Goal: Task Accomplishment & Management: Manage account settings

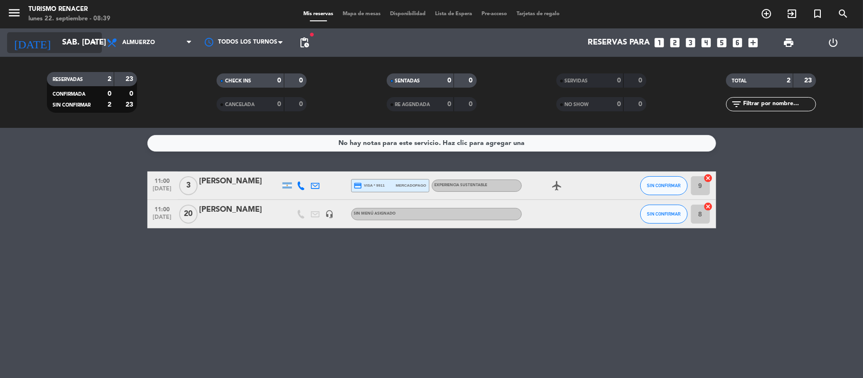
click at [69, 40] on input "sáb. [DATE]" at bounding box center [108, 43] width 102 height 18
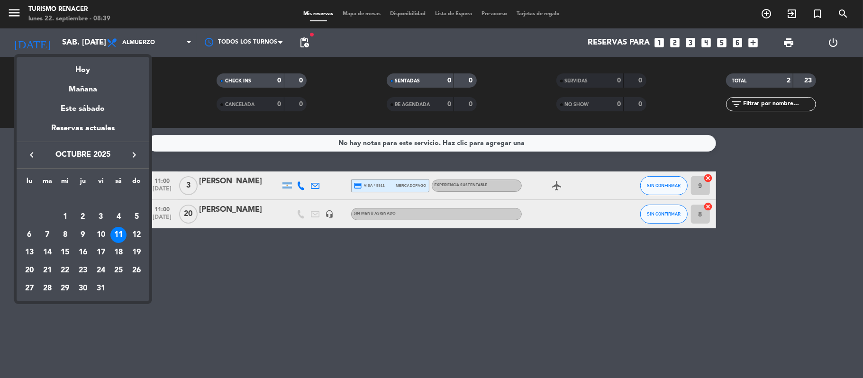
click at [334, 213] on div at bounding box center [431, 189] width 863 height 378
click at [334, 213] on div "headset_mic" at bounding box center [330, 214] width 14 height 28
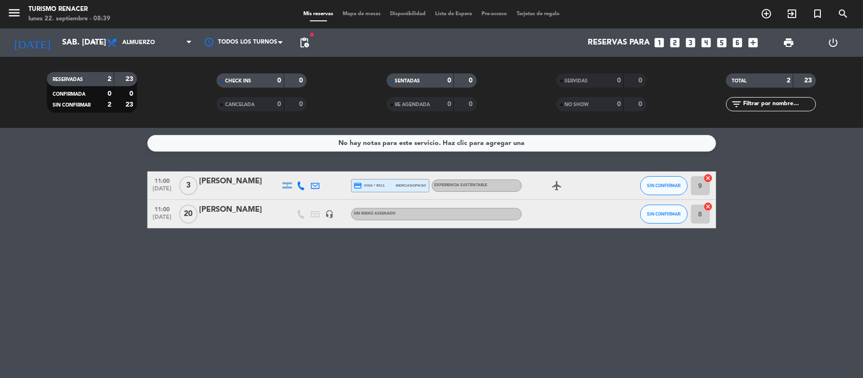
click at [332, 213] on icon "headset_mic" at bounding box center [329, 214] width 9 height 9
click at [83, 34] on input "sáb. [DATE]" at bounding box center [108, 43] width 102 height 18
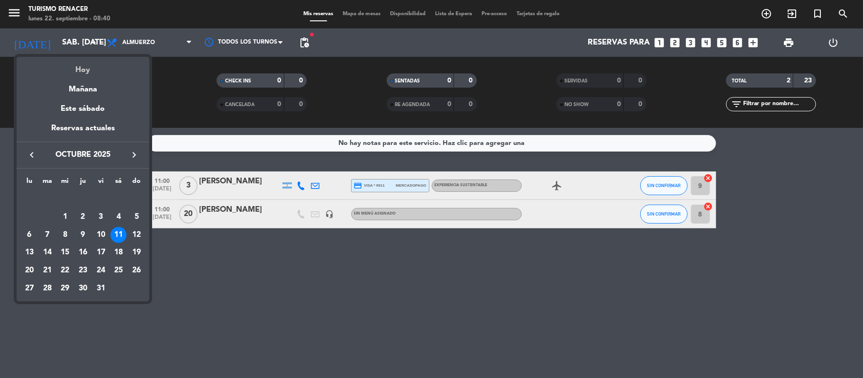
click at [80, 71] on div "Hoy" at bounding box center [83, 66] width 133 height 19
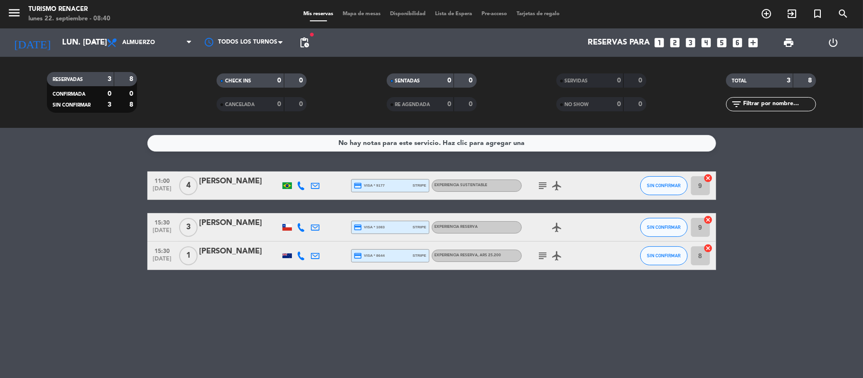
click at [542, 254] on icon "subject" at bounding box center [542, 255] width 11 height 11
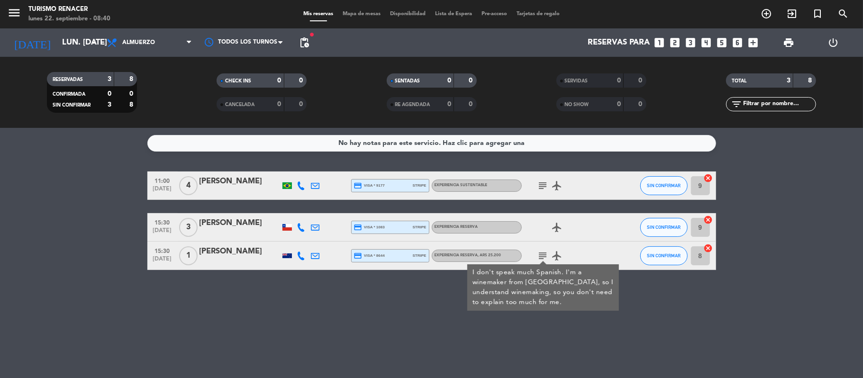
click at [542, 254] on icon "subject" at bounding box center [542, 255] width 11 height 11
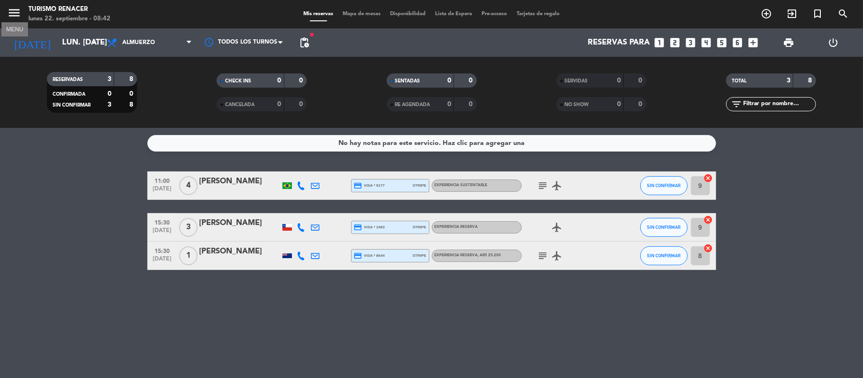
click at [21, 9] on icon "menu" at bounding box center [14, 13] width 14 height 14
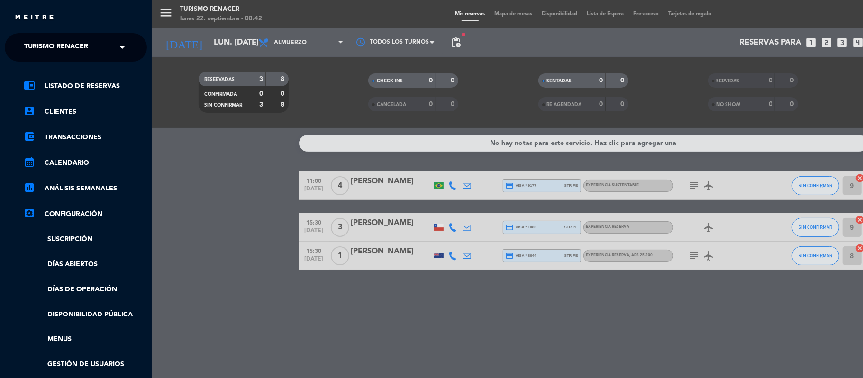
click at [90, 50] on div "× Turismo Renacer" at bounding box center [61, 47] width 82 height 20
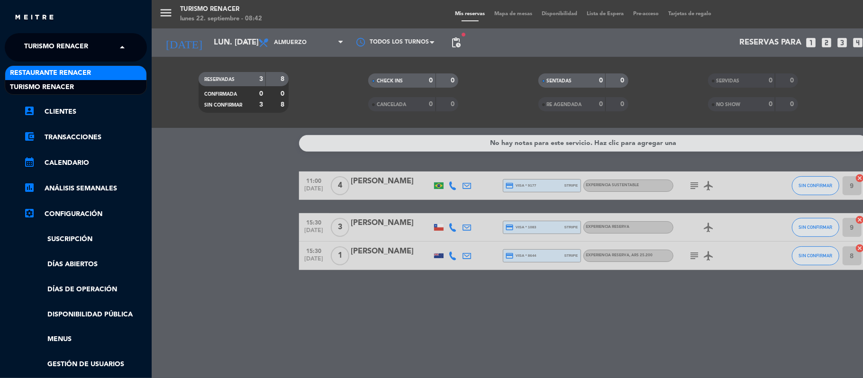
click at [91, 76] on span "Restaurante Renacer" at bounding box center [50, 73] width 81 height 11
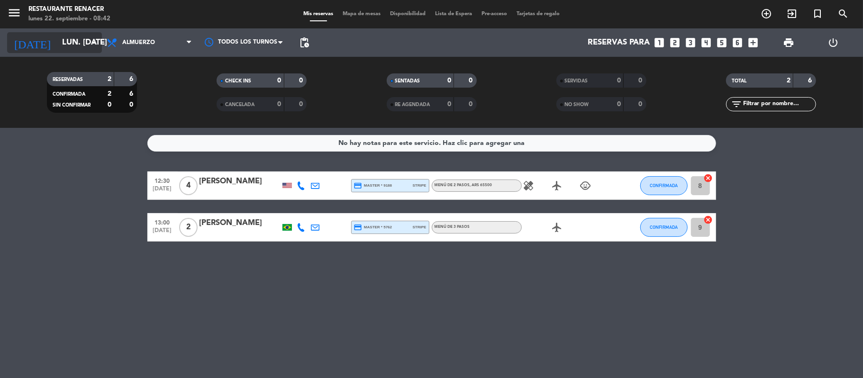
click at [66, 34] on input "lun. [DATE]" at bounding box center [108, 43] width 102 height 18
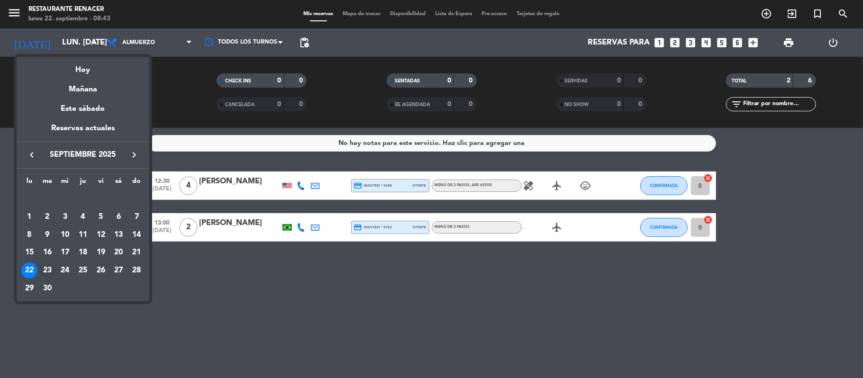
click at [47, 269] on div "23" at bounding box center [47, 270] width 16 height 16
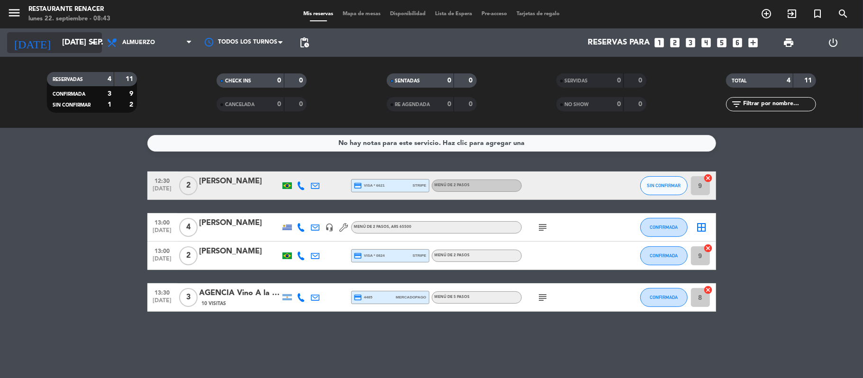
click at [76, 44] on input "[DATE] sep." at bounding box center [108, 43] width 102 height 18
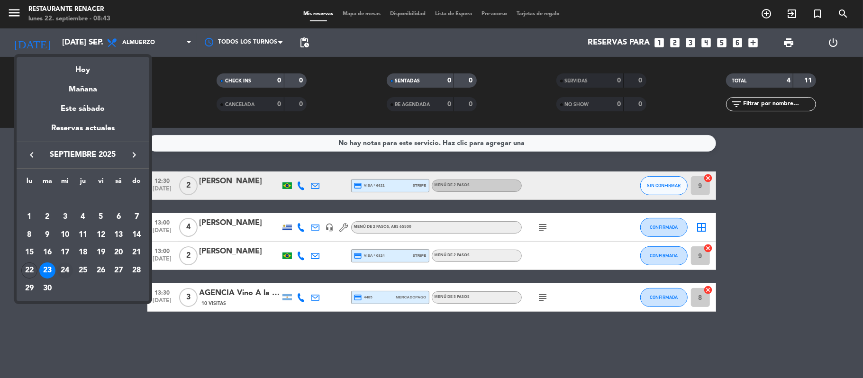
click at [69, 273] on div "24" at bounding box center [65, 270] width 16 height 16
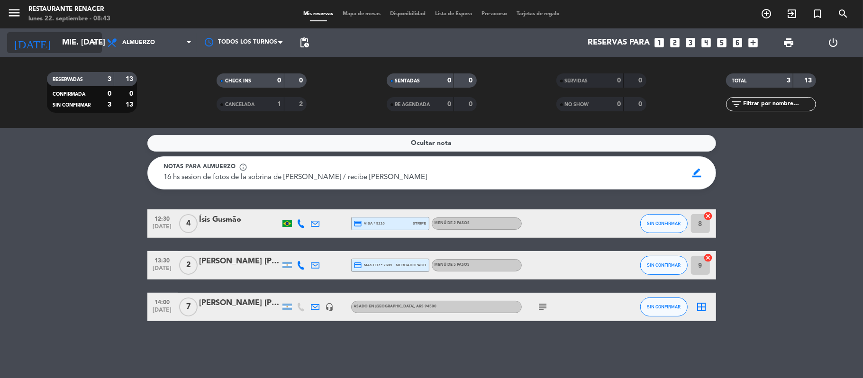
click at [65, 40] on input "mié. [DATE]" at bounding box center [108, 43] width 102 height 18
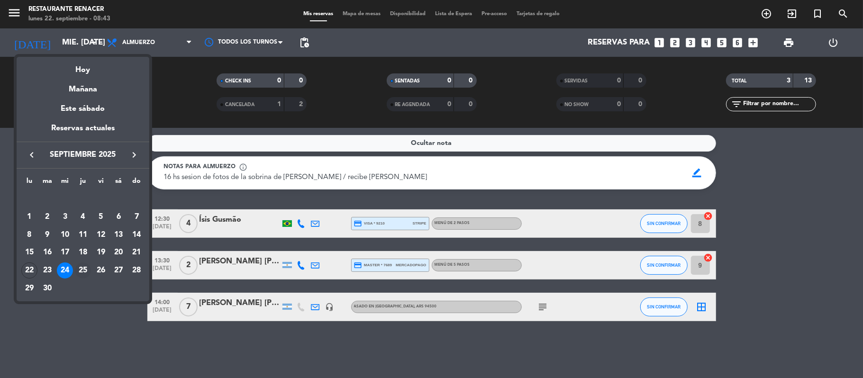
click at [84, 269] on div "25" at bounding box center [83, 270] width 16 height 16
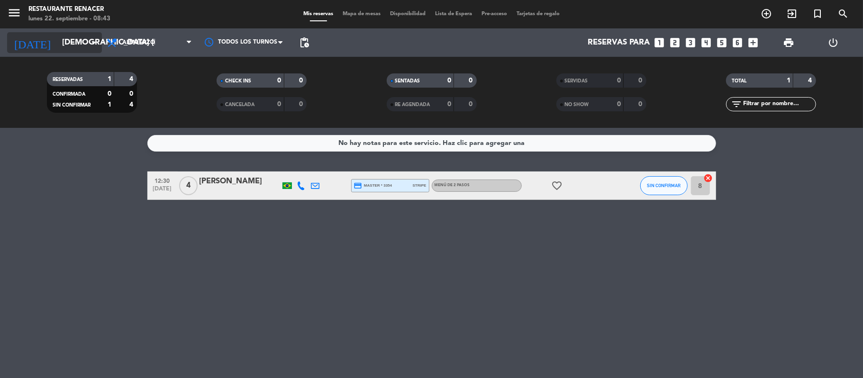
click at [78, 35] on input "[DEMOGRAPHIC_DATA] [DATE]" at bounding box center [108, 43] width 102 height 18
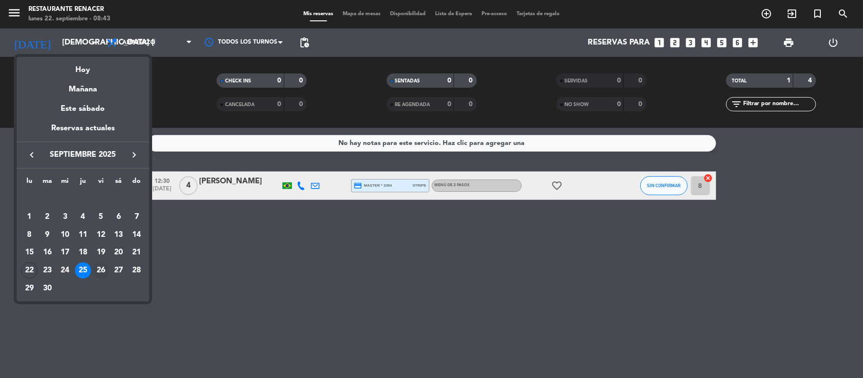
click at [102, 272] on div "26" at bounding box center [101, 270] width 16 height 16
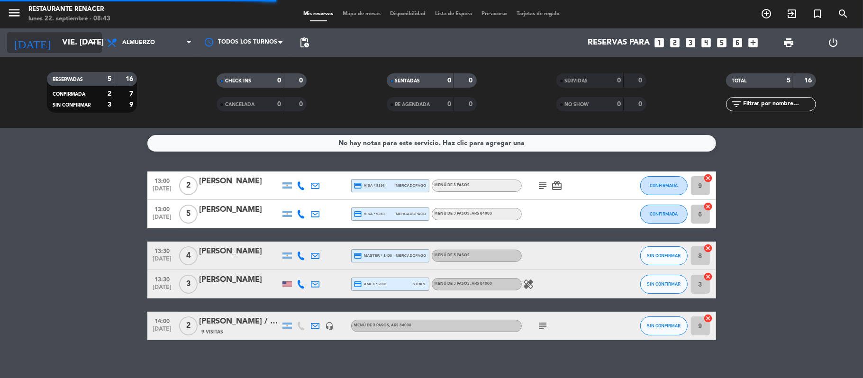
click at [94, 43] on icon "arrow_drop_down" at bounding box center [93, 42] width 11 height 11
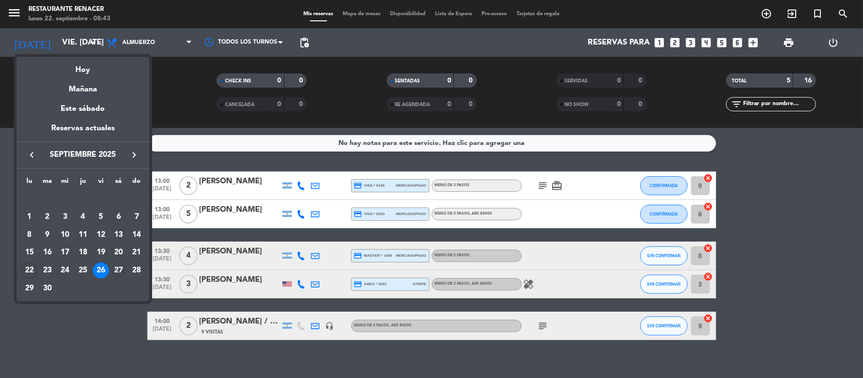
click at [117, 268] on div "27" at bounding box center [118, 270] width 16 height 16
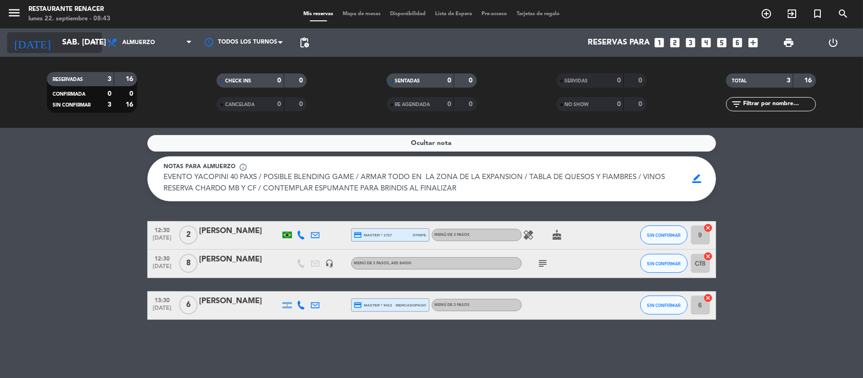
click at [76, 45] on input "sáb. [DATE]" at bounding box center [108, 43] width 102 height 18
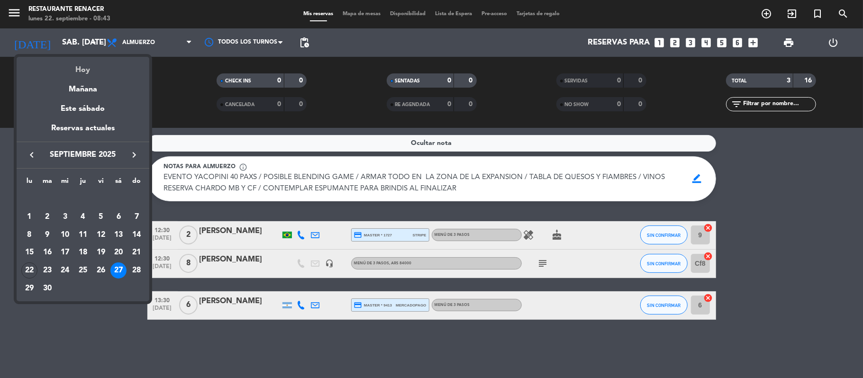
click at [81, 64] on div "Hoy" at bounding box center [83, 66] width 133 height 19
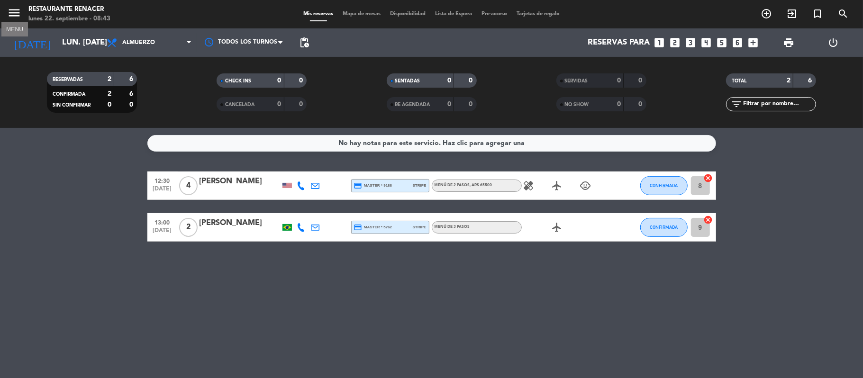
click at [16, 8] on icon "menu" at bounding box center [14, 13] width 14 height 14
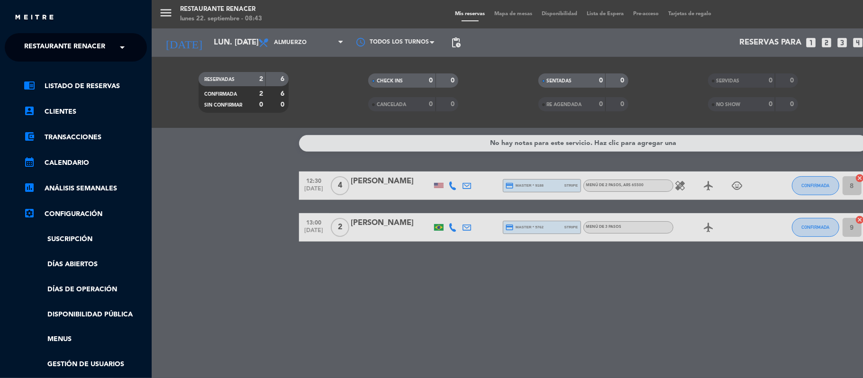
click at [83, 48] on span "Restaurante Renacer" at bounding box center [64, 47] width 81 height 20
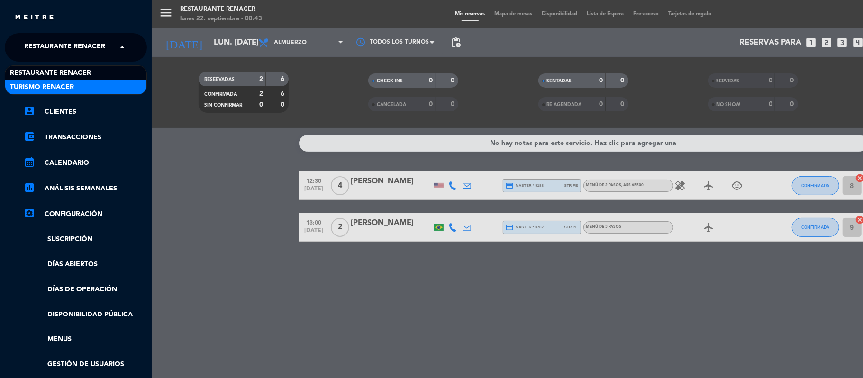
click at [80, 84] on div "Turismo Renacer" at bounding box center [75, 87] width 141 height 14
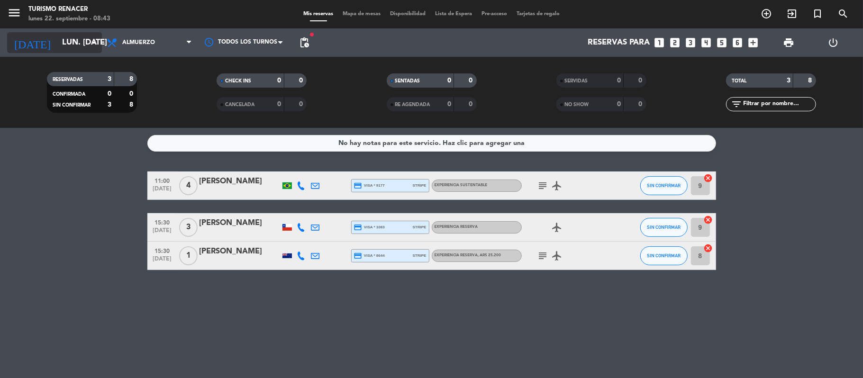
click at [81, 42] on input "lun. [DATE]" at bounding box center [108, 43] width 102 height 18
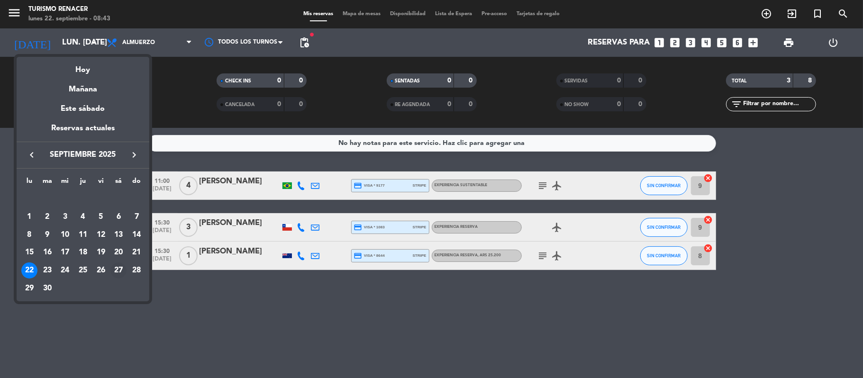
click at [123, 265] on div "27" at bounding box center [118, 270] width 16 height 16
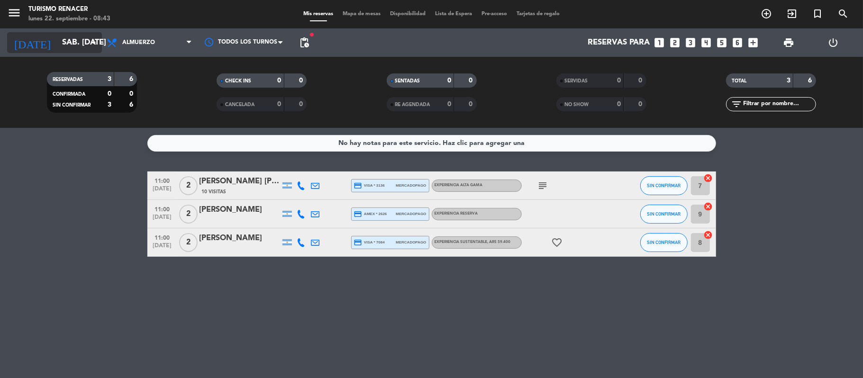
click at [72, 42] on input "sáb. [DATE]" at bounding box center [108, 43] width 102 height 18
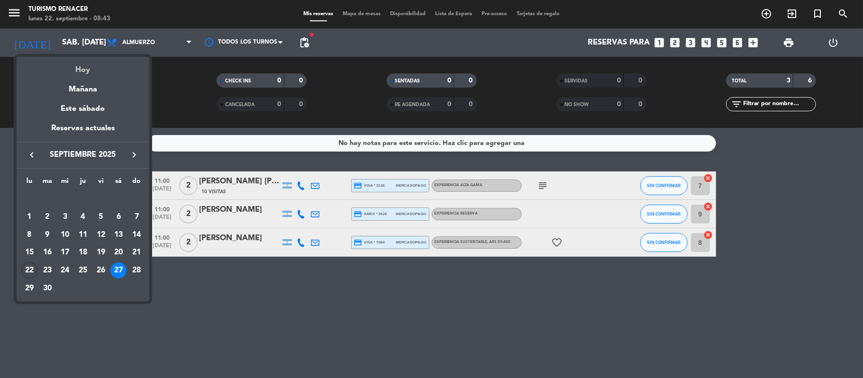
click at [84, 75] on div "Hoy" at bounding box center [83, 66] width 133 height 19
type input "lun. [DATE]"
